Goal: Contribute content: Add original content to the website for others to see

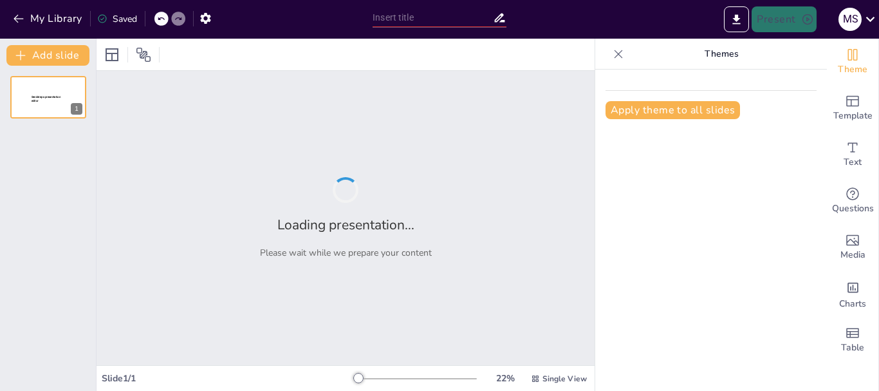
type input "Texturas al Tacto y a la Vista: Un Viaje Sensorial"
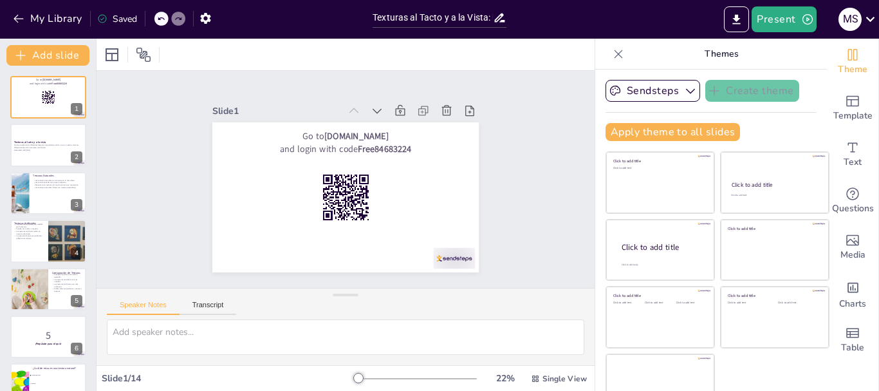
checkbox input "true"
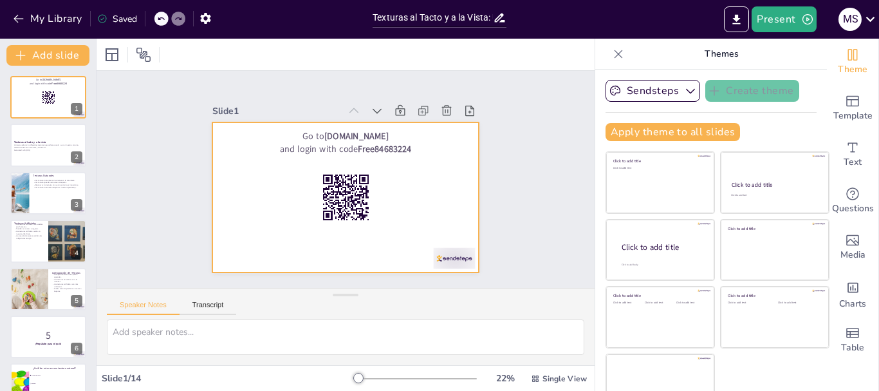
checkbox input "true"
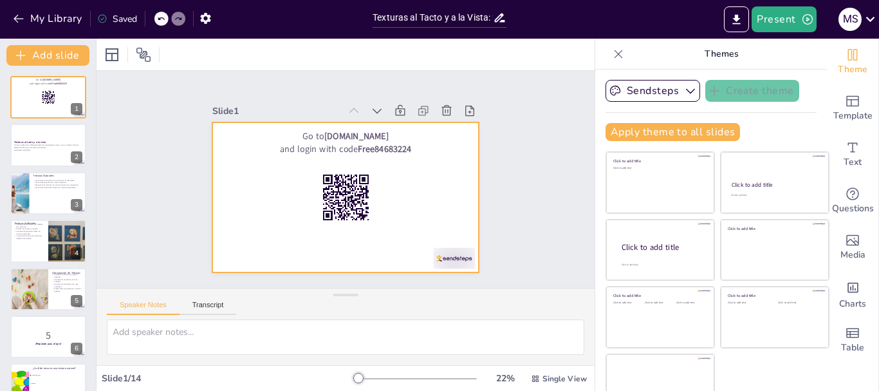
checkbox input "true"
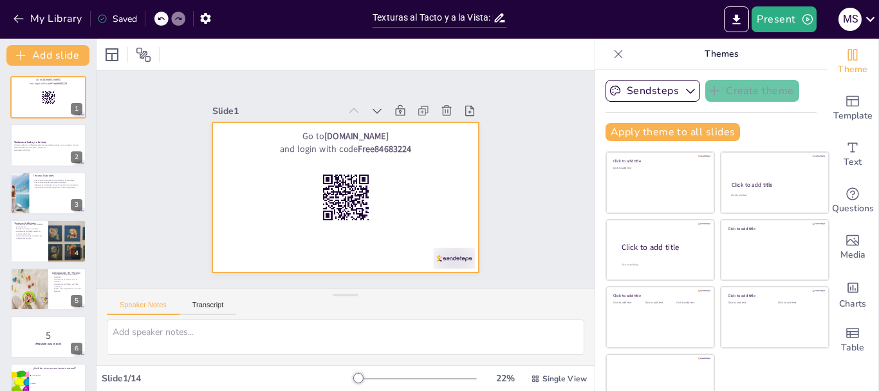
checkbox input "true"
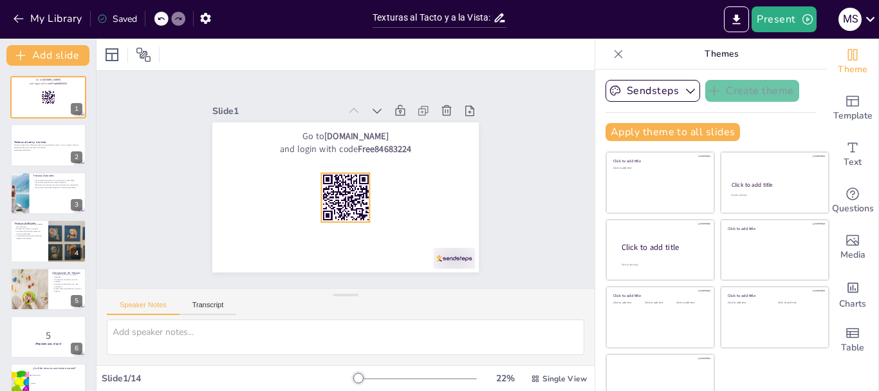
checkbox input "true"
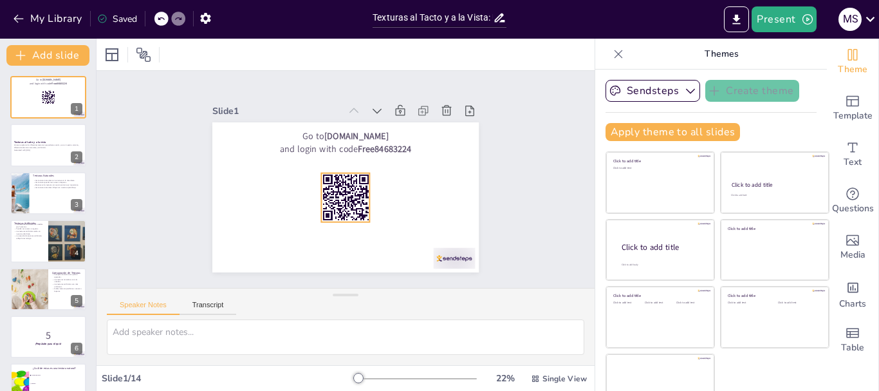
checkbox input "true"
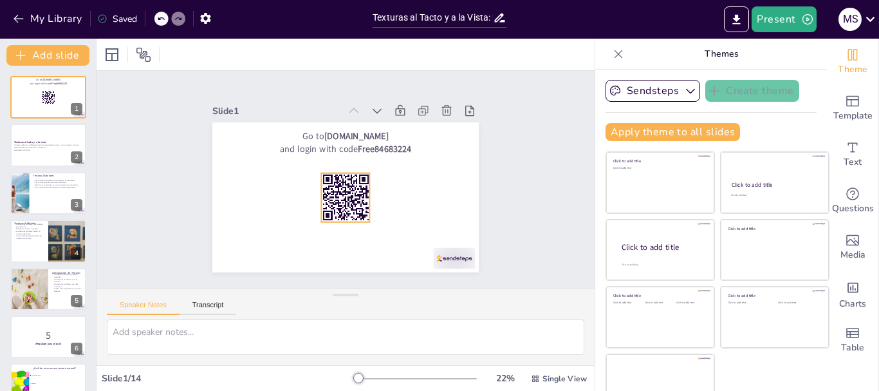
checkbox input "true"
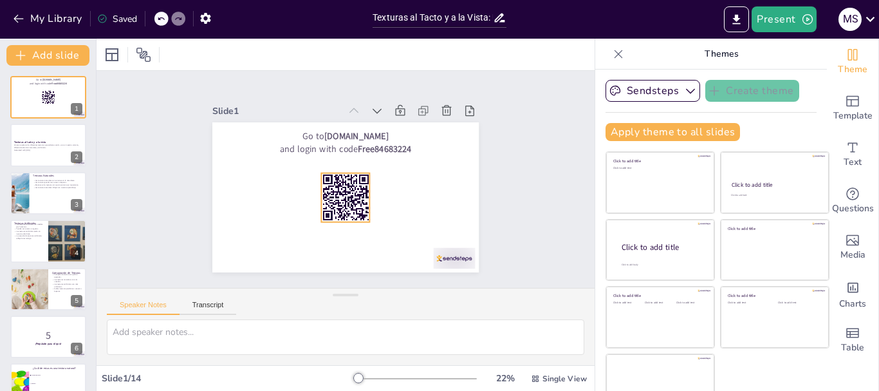
checkbox input "true"
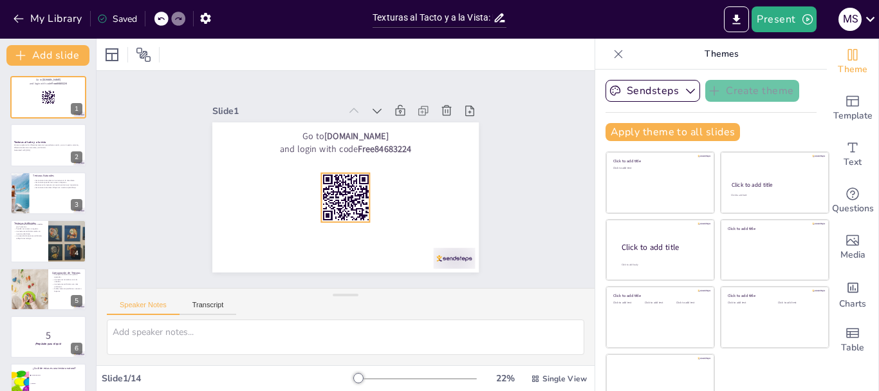
checkbox input "true"
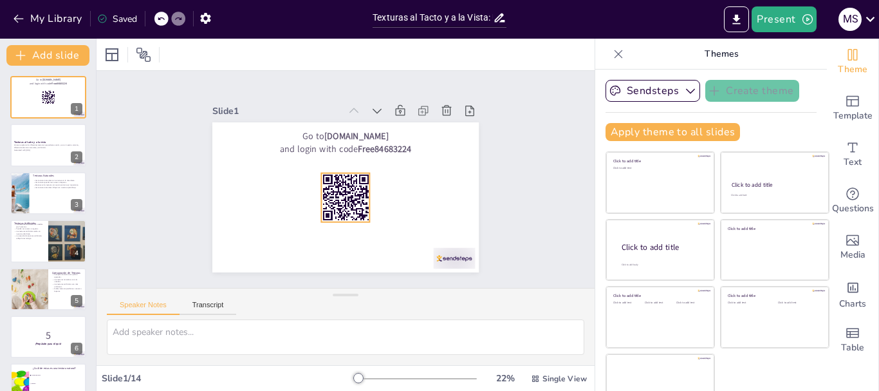
checkbox input "true"
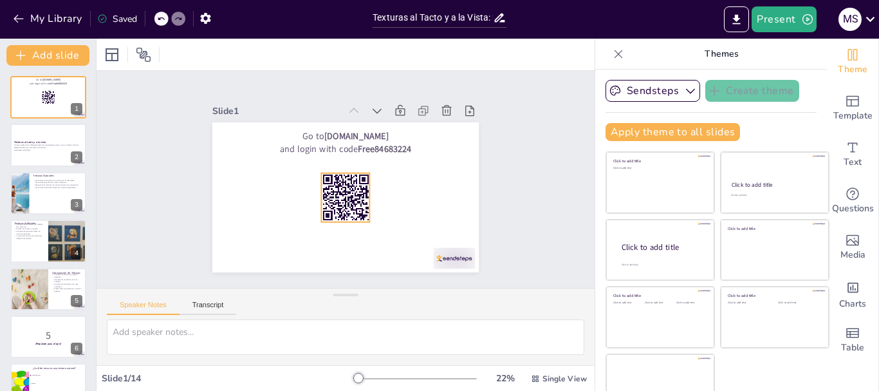
checkbox input "true"
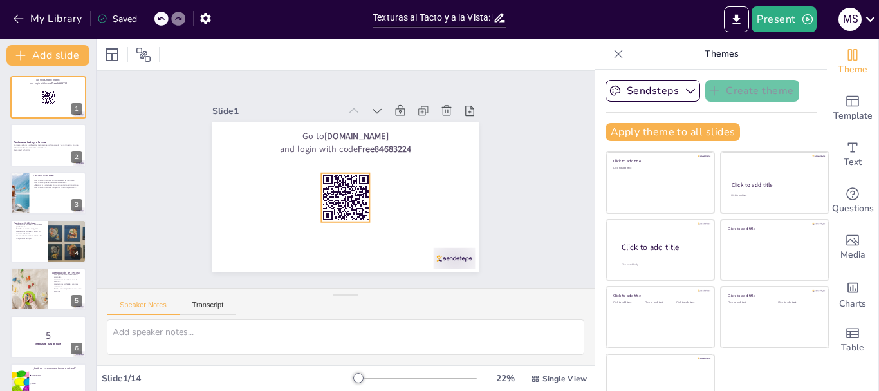
checkbox input "true"
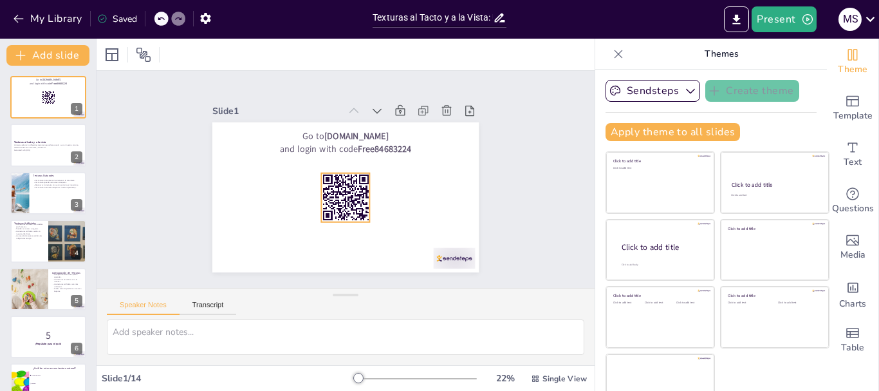
checkbox input "true"
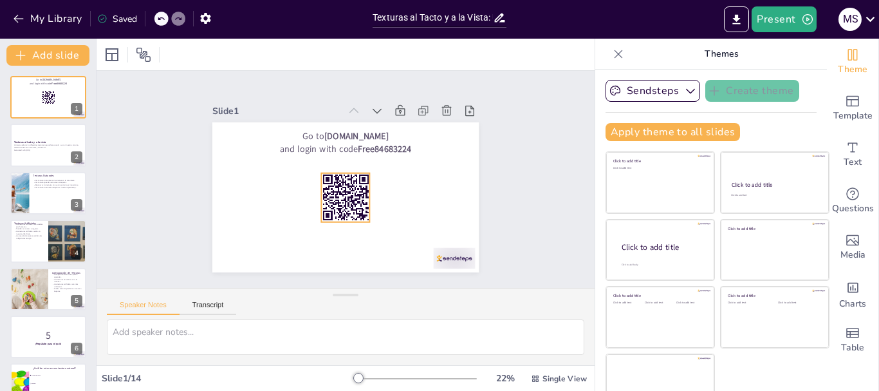
checkbox input "true"
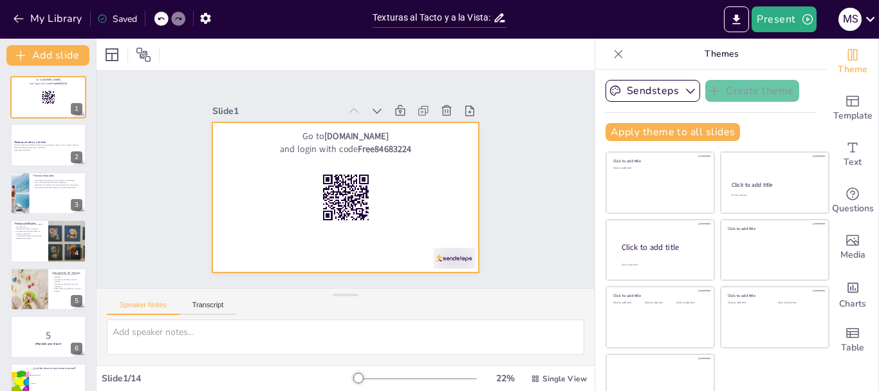
checkbox input "true"
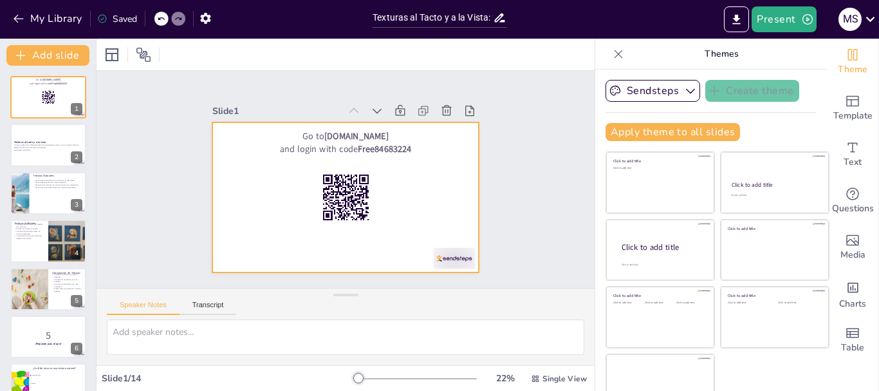
checkbox input "true"
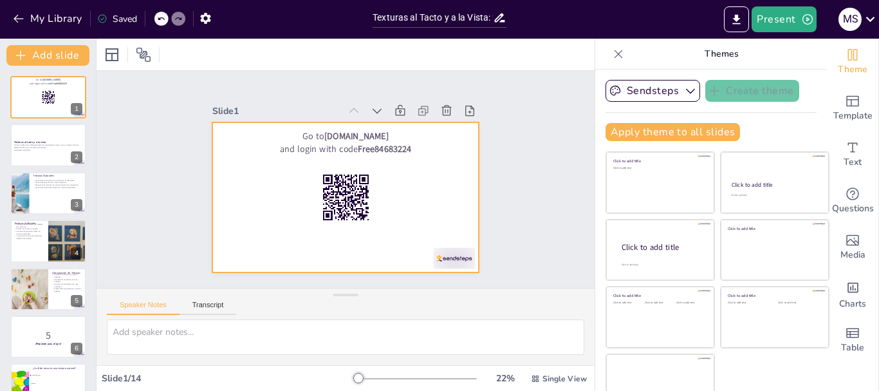
checkbox input "true"
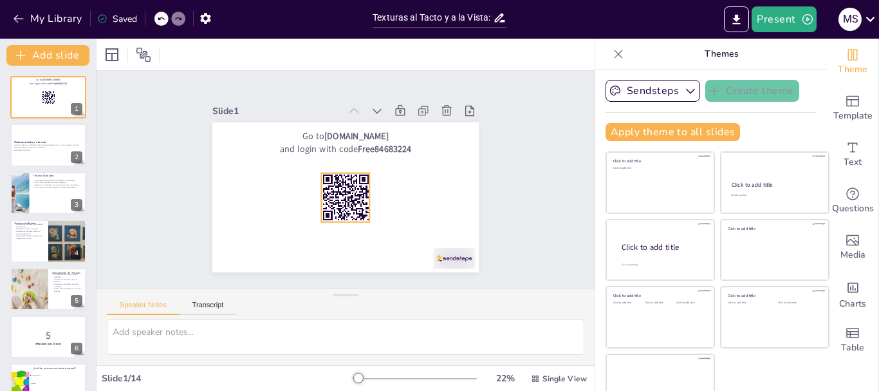
checkbox input "true"
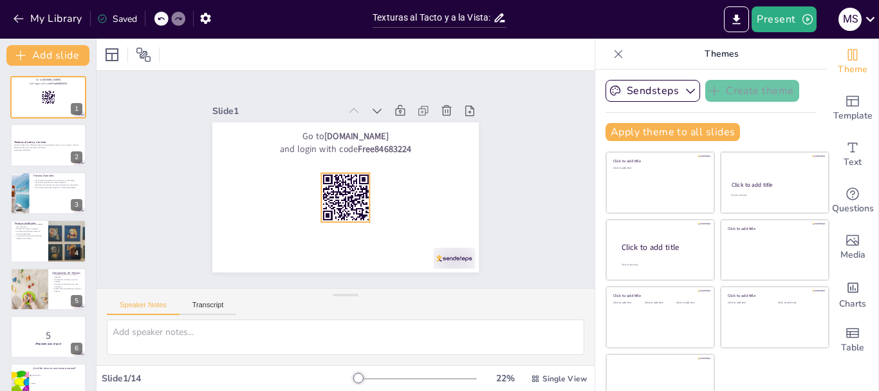
checkbox input "true"
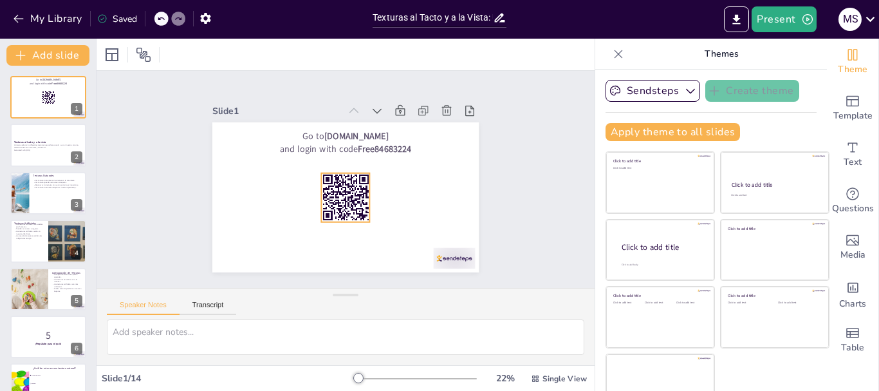
checkbox input "true"
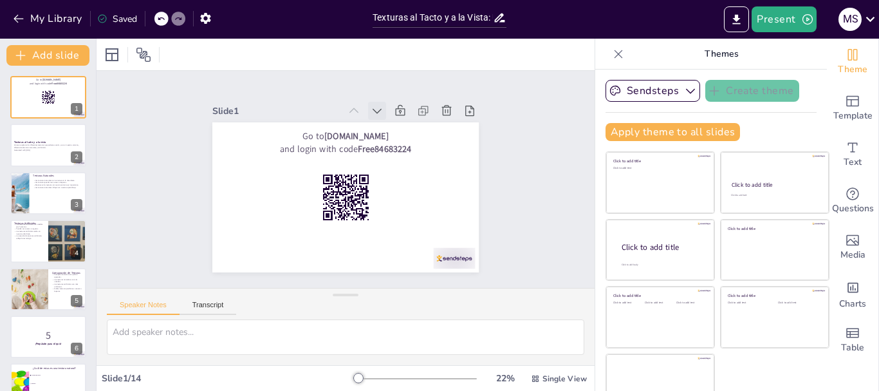
click at [373, 236] on icon at bounding box center [382, 245] width 18 height 18
checkbox input "true"
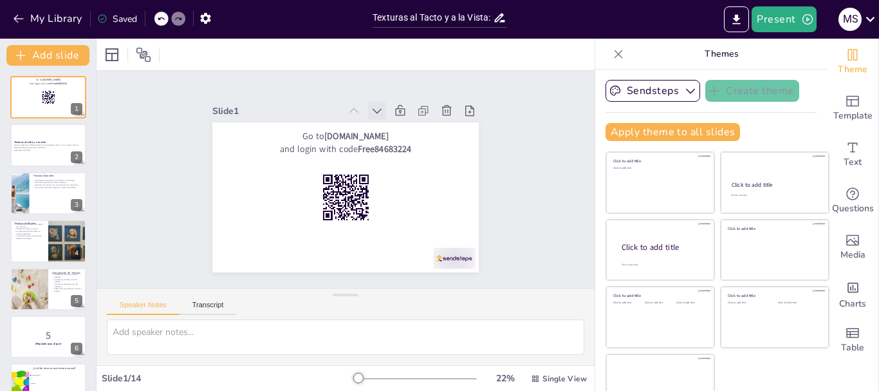
checkbox input "true"
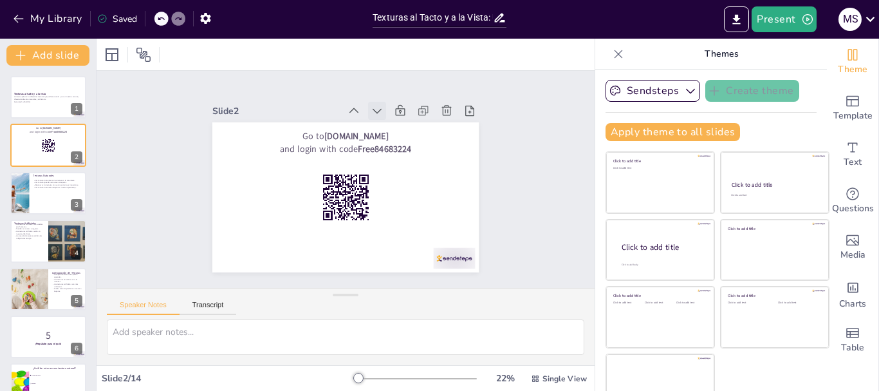
click at [377, 108] on icon at bounding box center [384, 115] width 14 height 14
checkbox input "true"
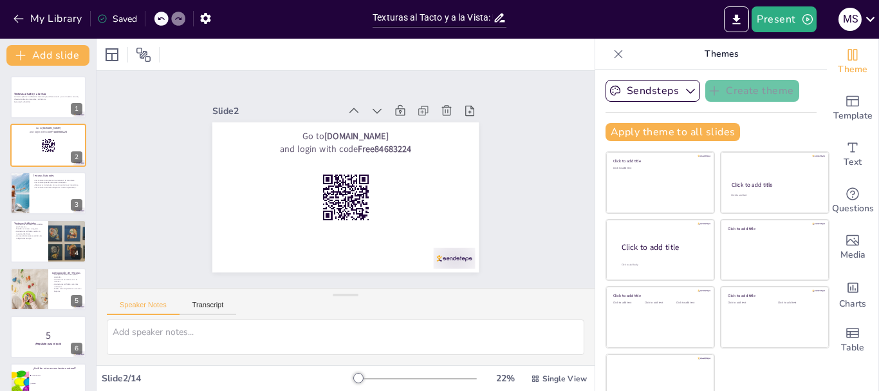
checkbox input "true"
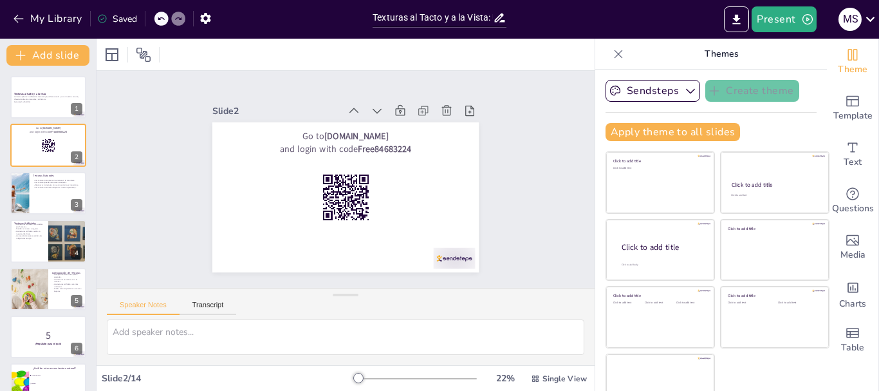
checkbox input "true"
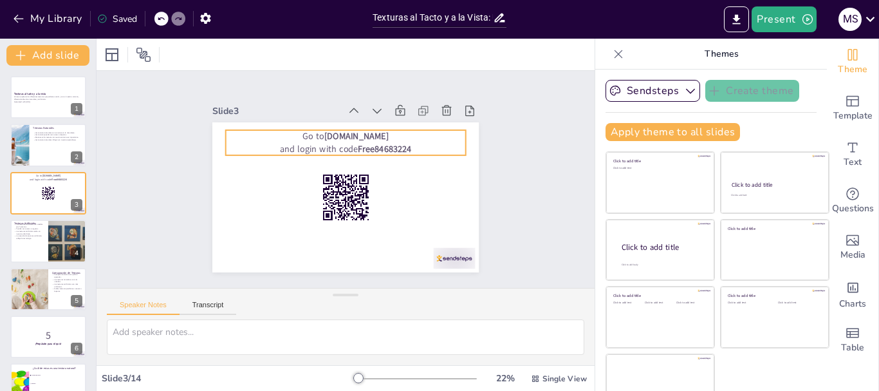
checkbox input "true"
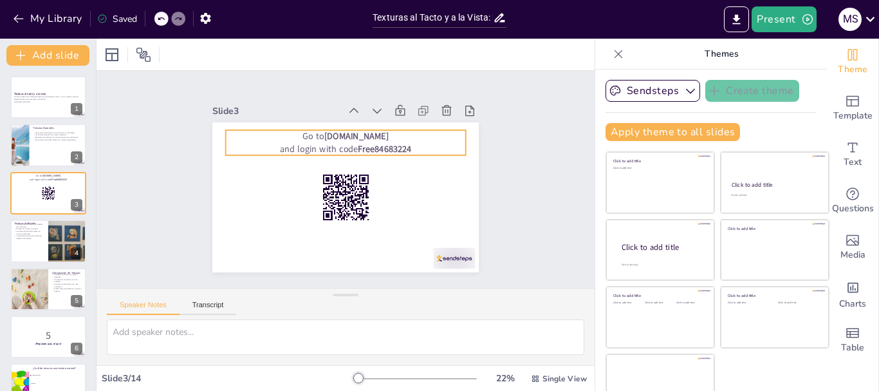
checkbox input "true"
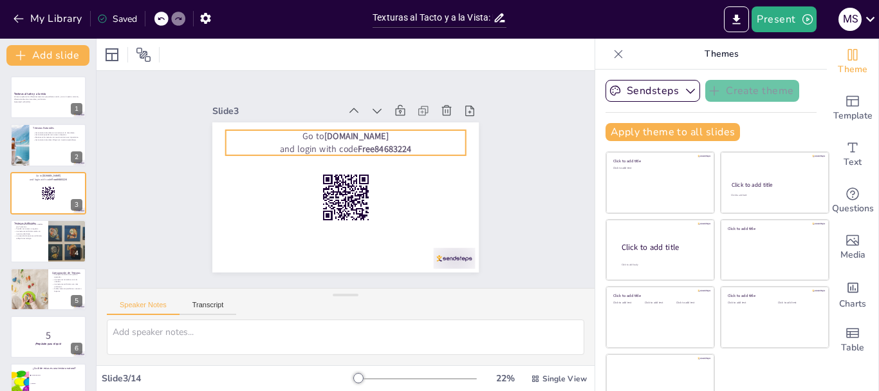
checkbox input "true"
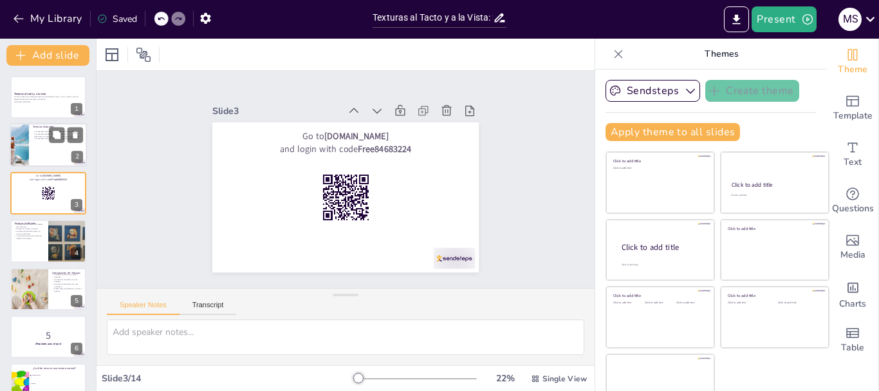
checkbox input "true"
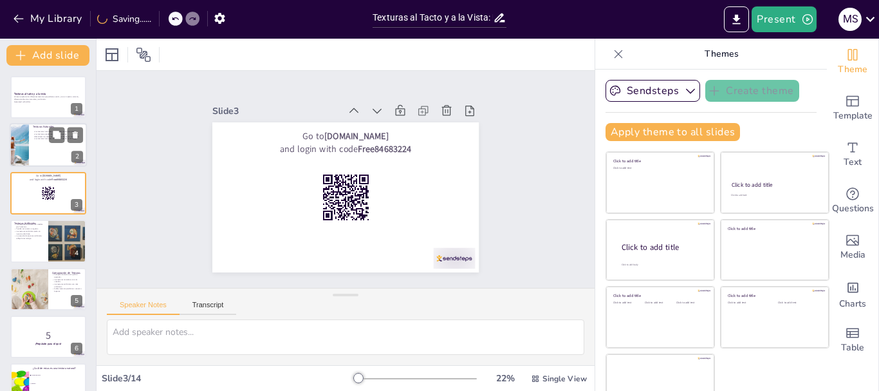
click at [33, 150] on div at bounding box center [48, 146] width 77 height 44
type textarea "Las texturas naturales son fundamentales para entender el mundo que nos rodea. …"
checkbox input "true"
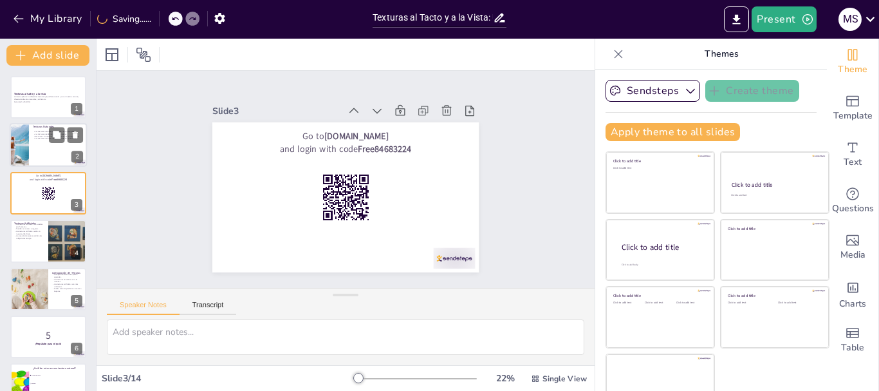
checkbox input "true"
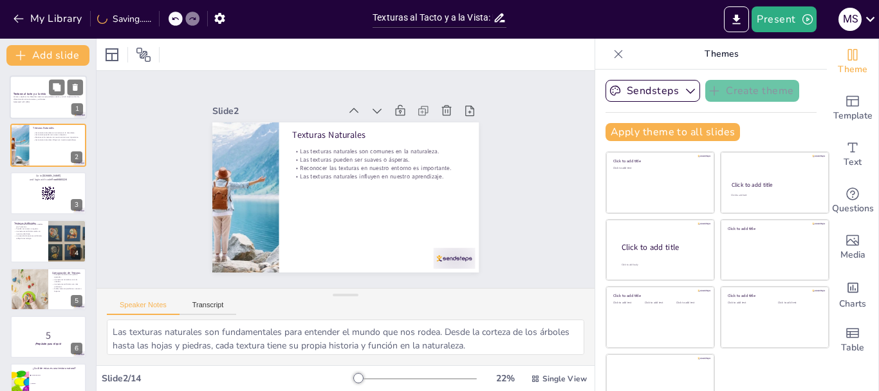
checkbox input "true"
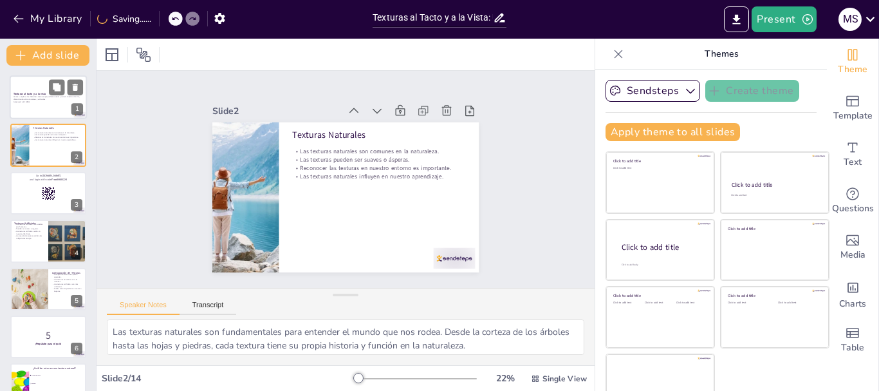
checkbox input "true"
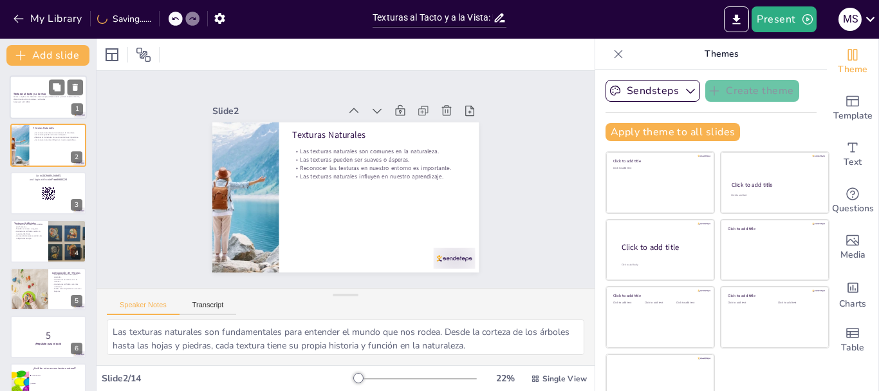
checkbox input "true"
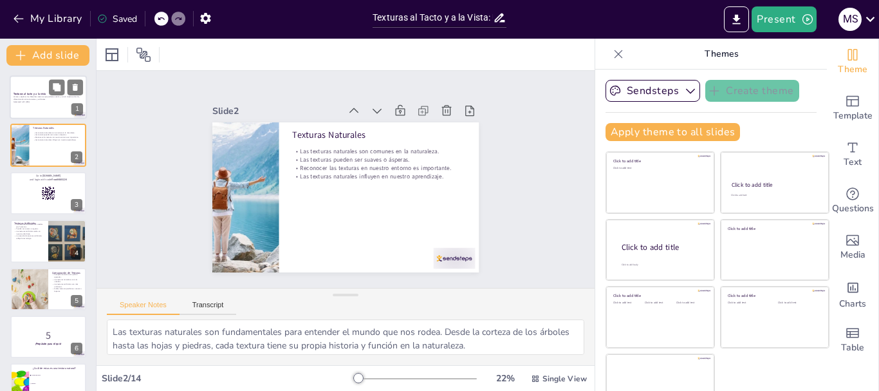
checkbox input "true"
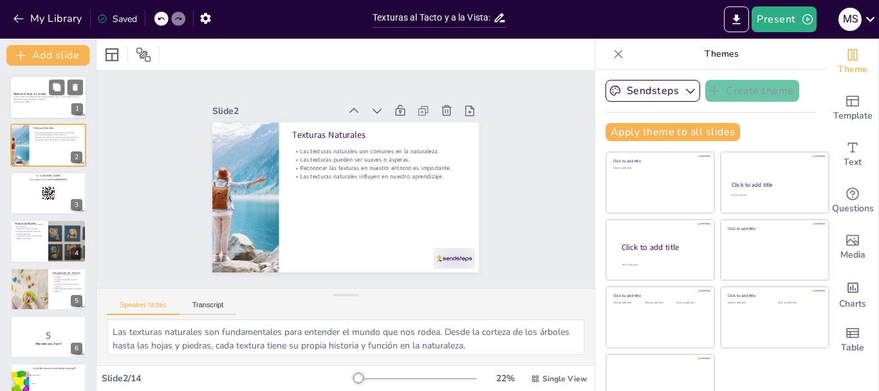
click at [48, 102] on p "Generated with [URL]" at bounding box center [49, 101] width 70 height 3
checkbox input "true"
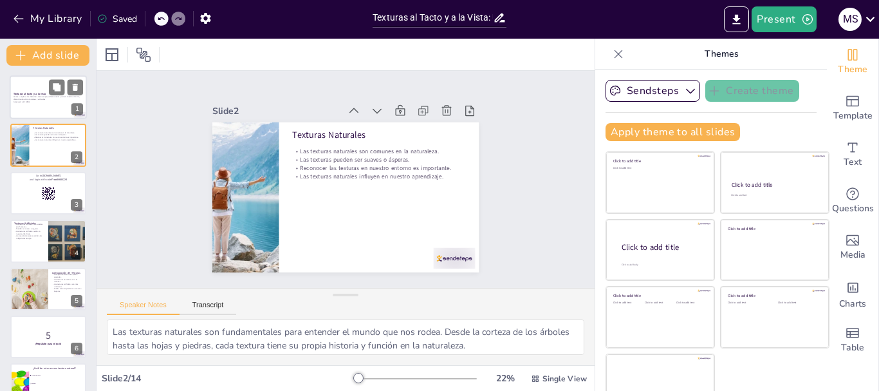
checkbox input "true"
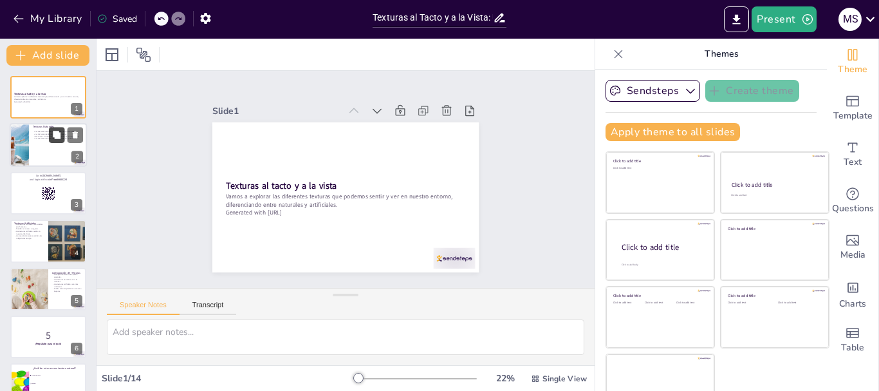
checkbox input "true"
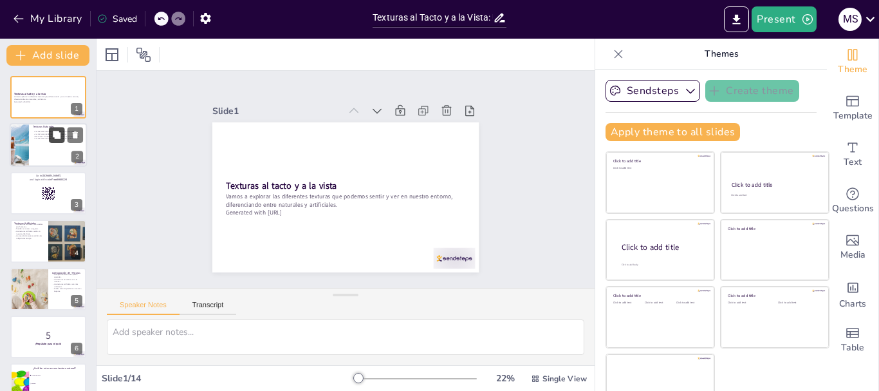
checkbox input "true"
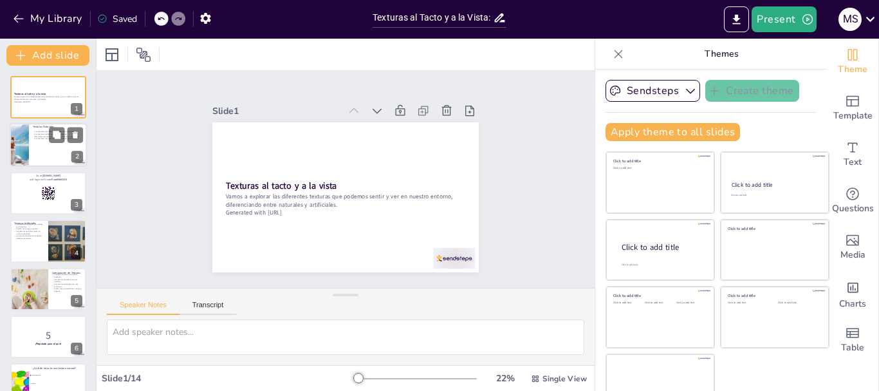
checkbox input "true"
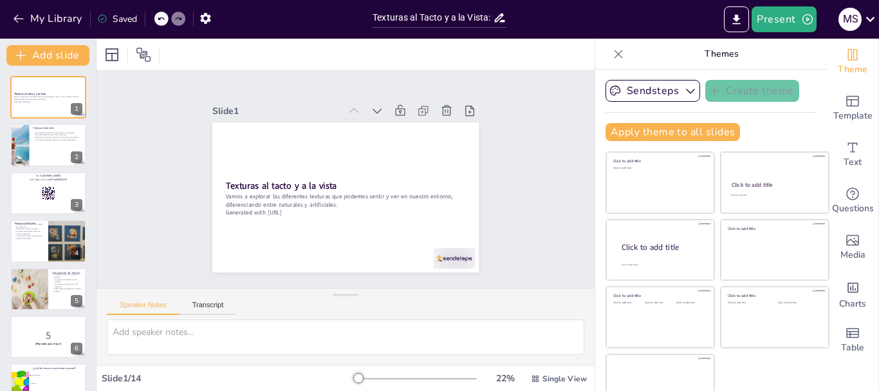
checkbox input "true"
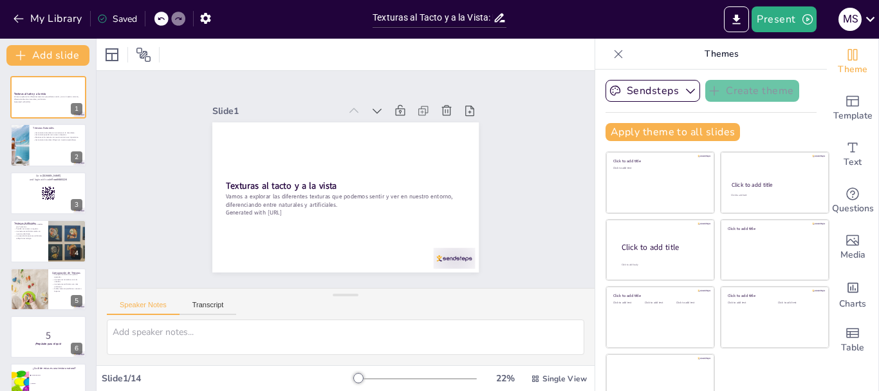
checkbox input "true"
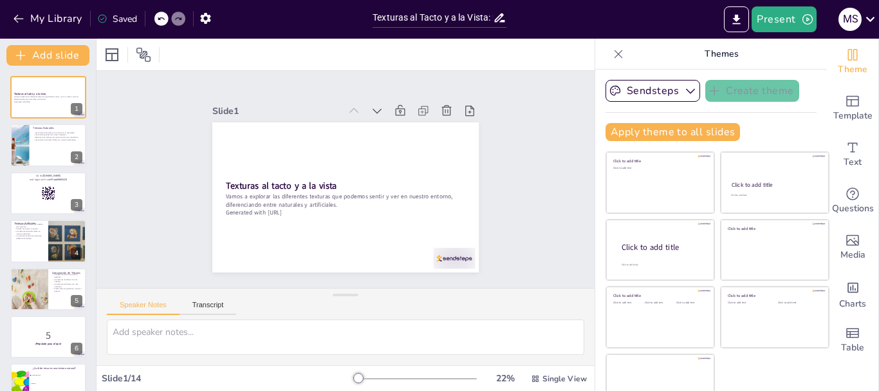
checkbox input "true"
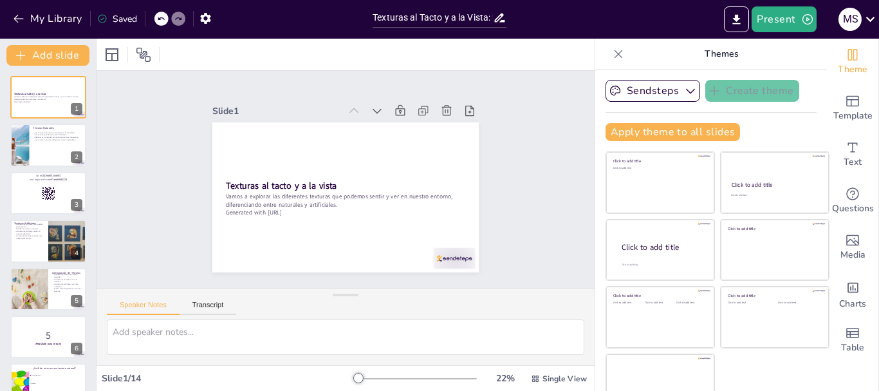
checkbox input "true"
click at [20, 149] on div at bounding box center [19, 146] width 66 height 44
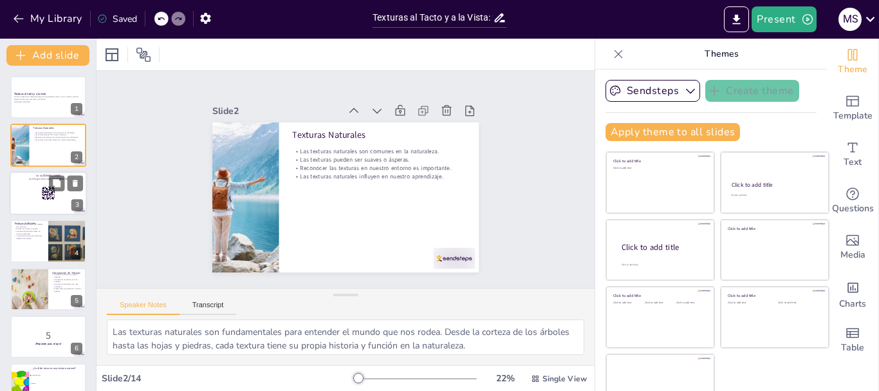
click at [29, 183] on div at bounding box center [48, 193] width 77 height 44
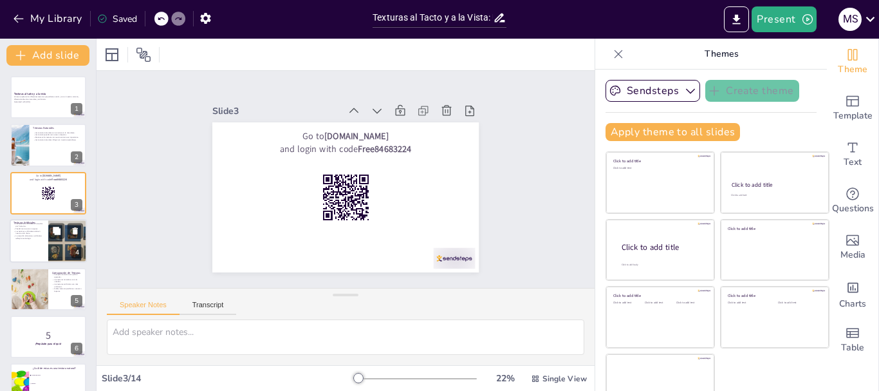
click at [30, 246] on div at bounding box center [48, 241] width 77 height 44
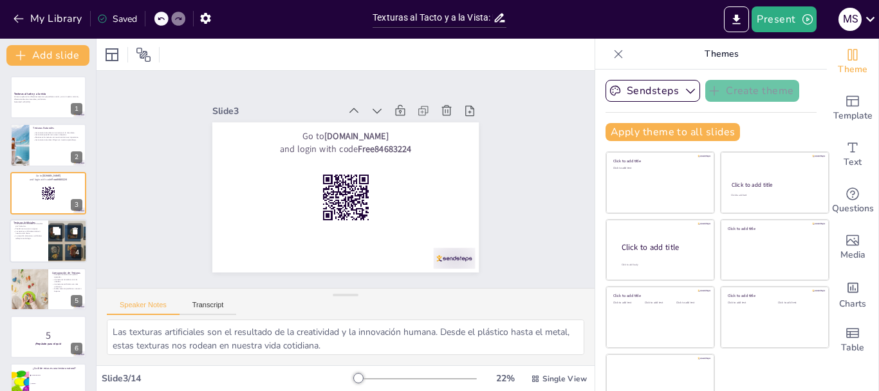
scroll to position [13, 0]
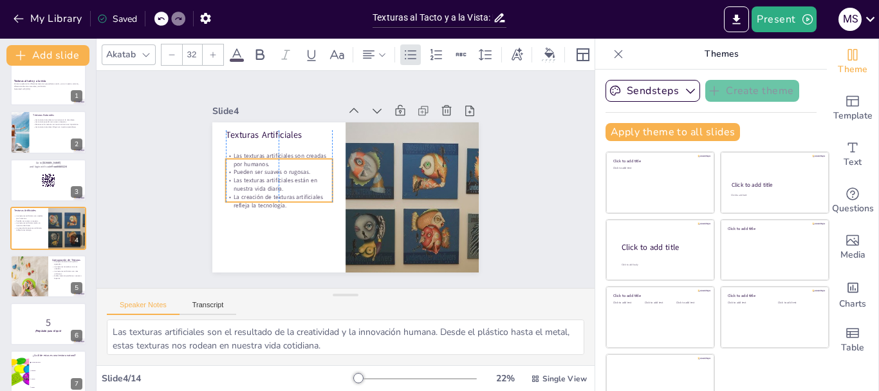
drag, startPoint x: 238, startPoint y: 173, endPoint x: 238, endPoint y: 183, distance: 10.9
click at [238, 183] on p "Las texturas artificiales están en nuestra vida diaria." at bounding box center [279, 170] width 108 height 39
click at [145, 153] on div "Slide 1 Texturas al tacto y a la vista Vamos a explorar las diferentes texturas…" at bounding box center [345, 179] width 518 height 268
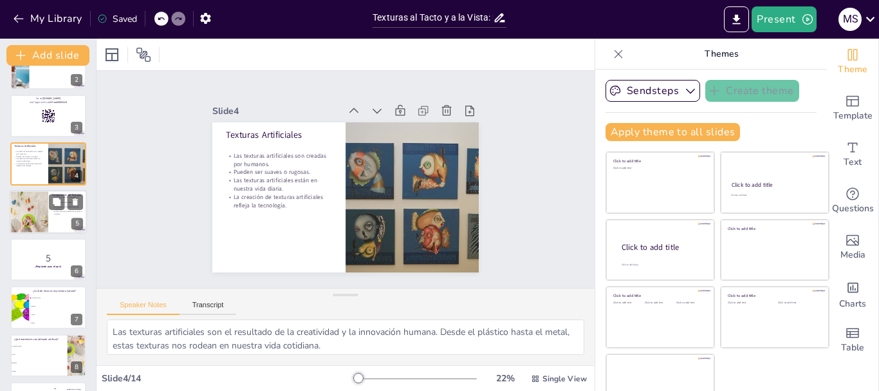
click at [34, 215] on div at bounding box center [29, 212] width 44 height 44
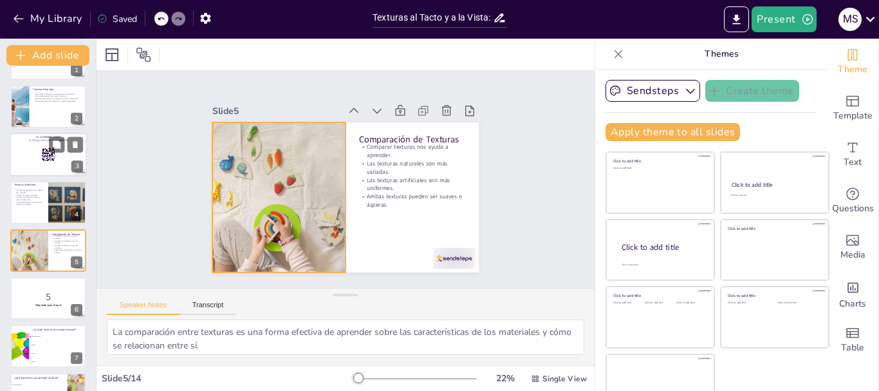
scroll to position [0, 0]
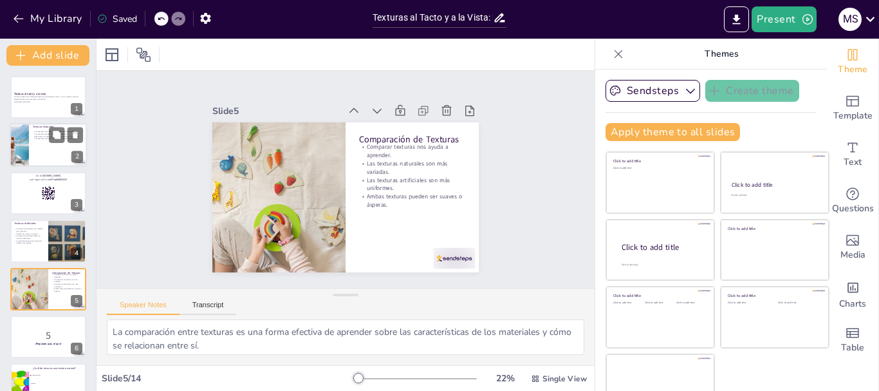
click at [36, 152] on div at bounding box center [48, 146] width 77 height 44
